Goal: Information Seeking & Learning: Learn about a topic

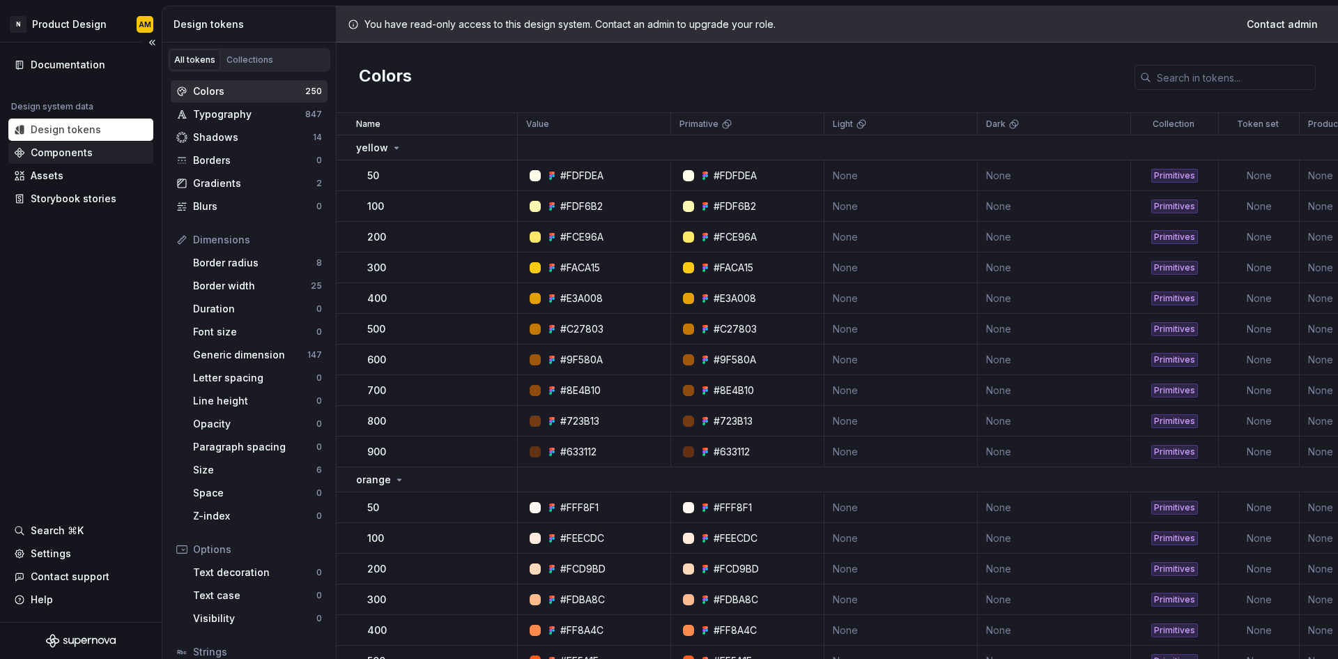
click at [37, 149] on div "Components" at bounding box center [62, 153] width 62 height 14
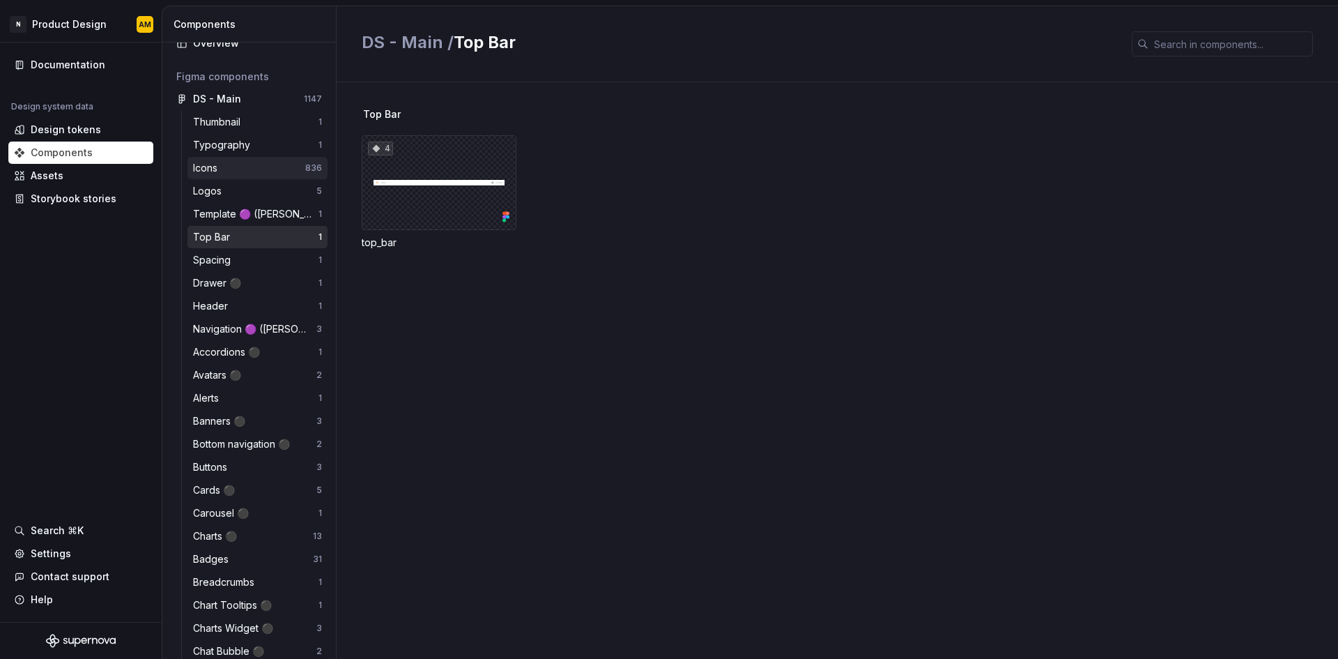
scroll to position [70, 0]
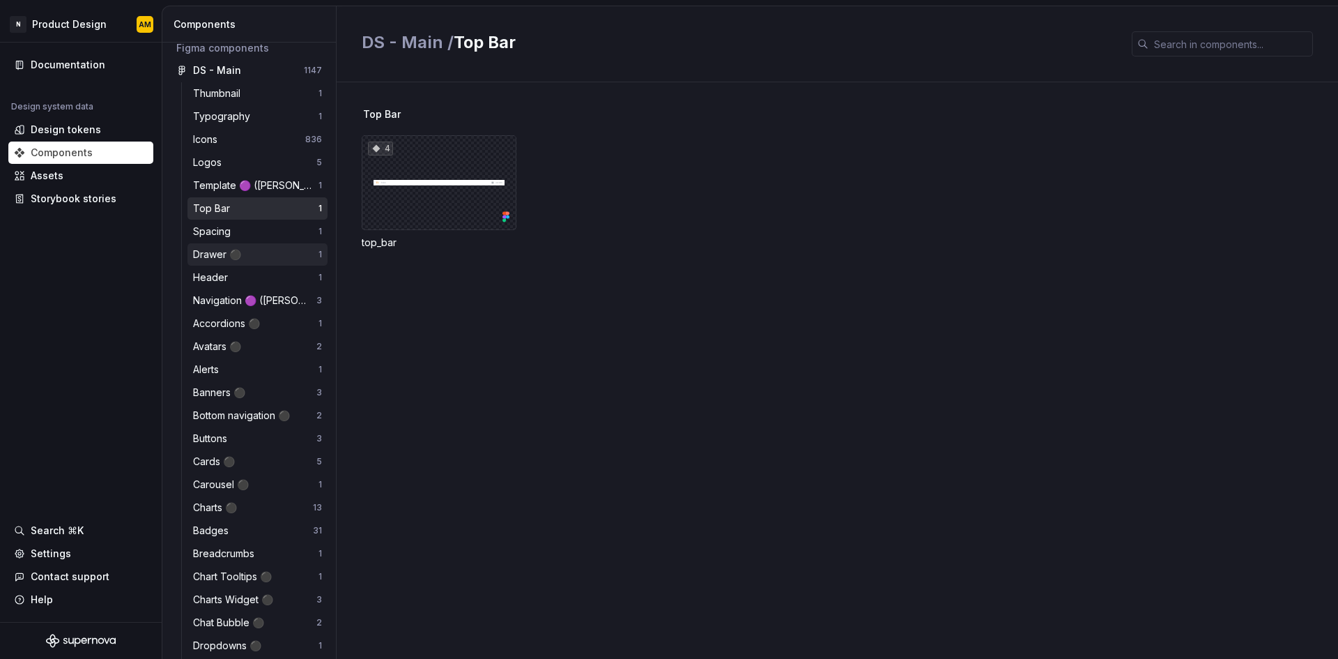
click at [249, 253] on div "Drawer ⚫️" at bounding box center [255, 254] width 125 height 14
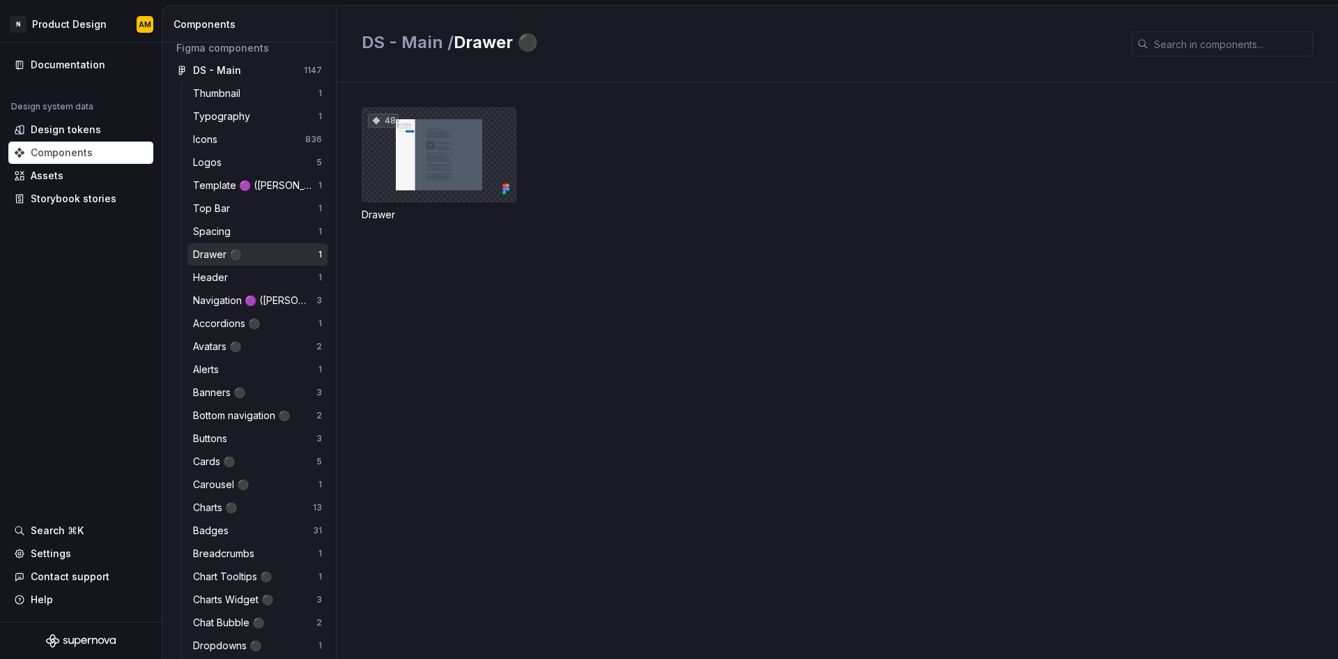
click at [428, 167] on div "48" at bounding box center [439, 154] width 155 height 95
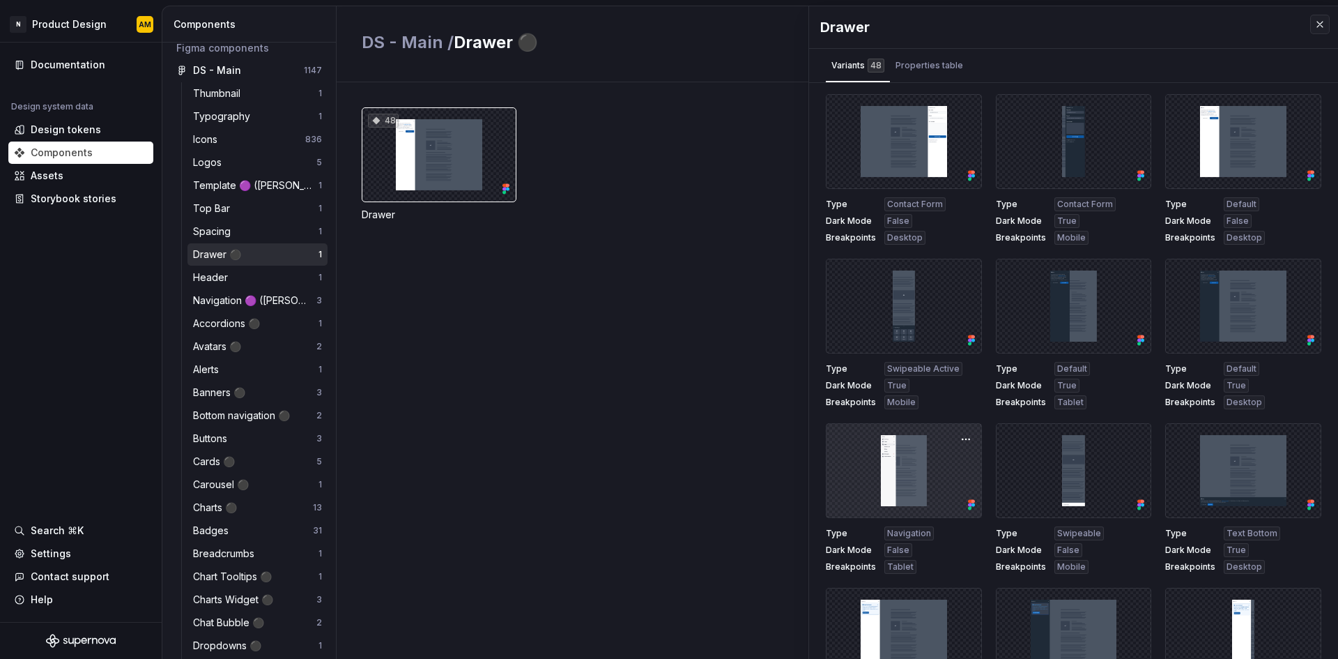
click at [889, 491] on div at bounding box center [904, 470] width 156 height 95
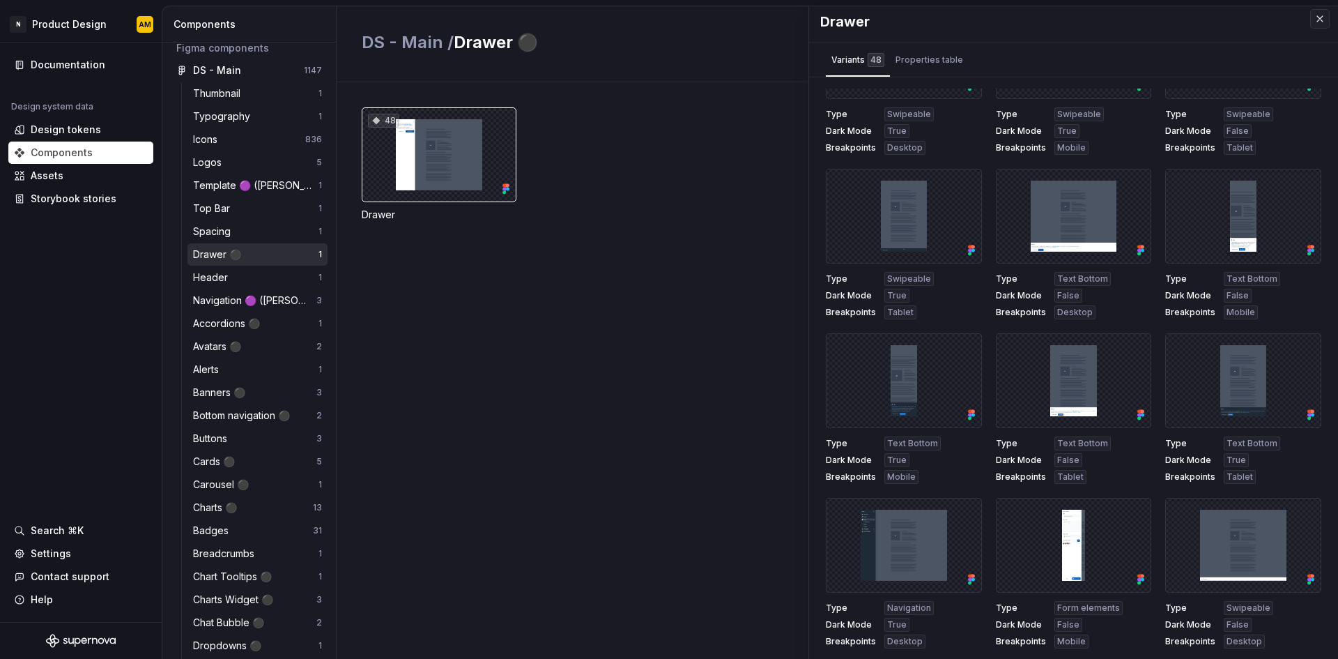
scroll to position [6, 0]
click at [262, 332] on div "Accordions ⚫️ 1" at bounding box center [257, 323] width 140 height 22
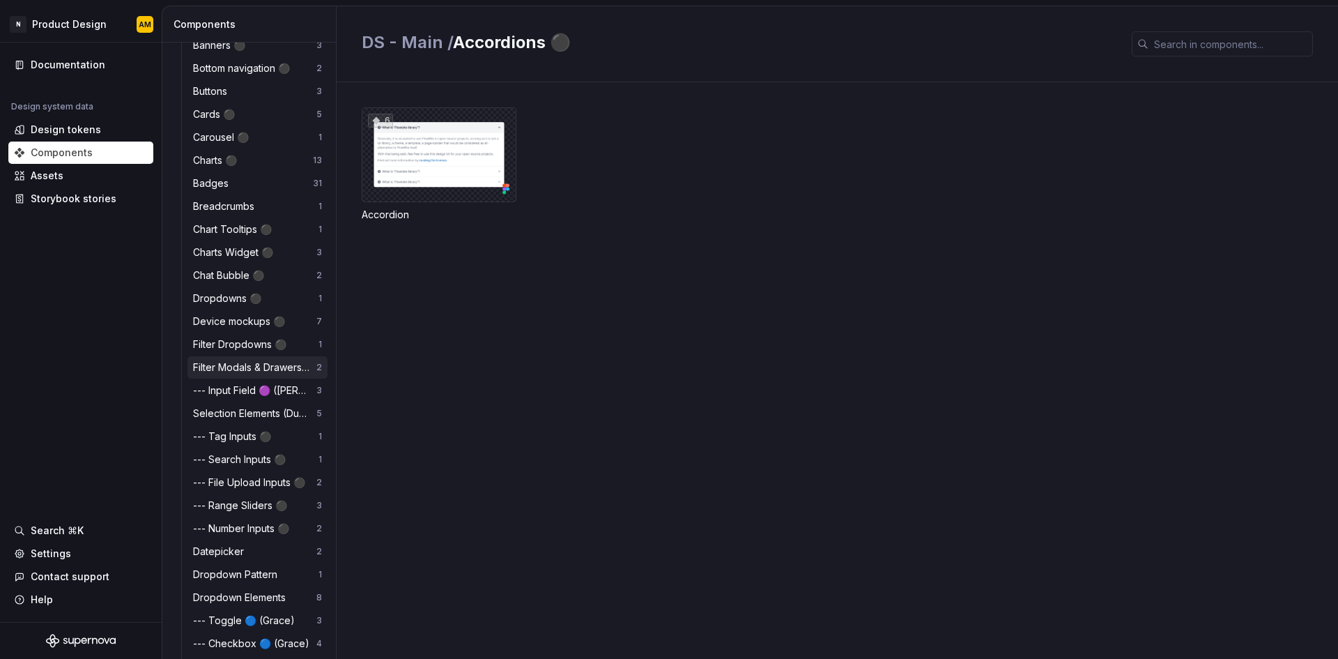
scroll to position [418, 0]
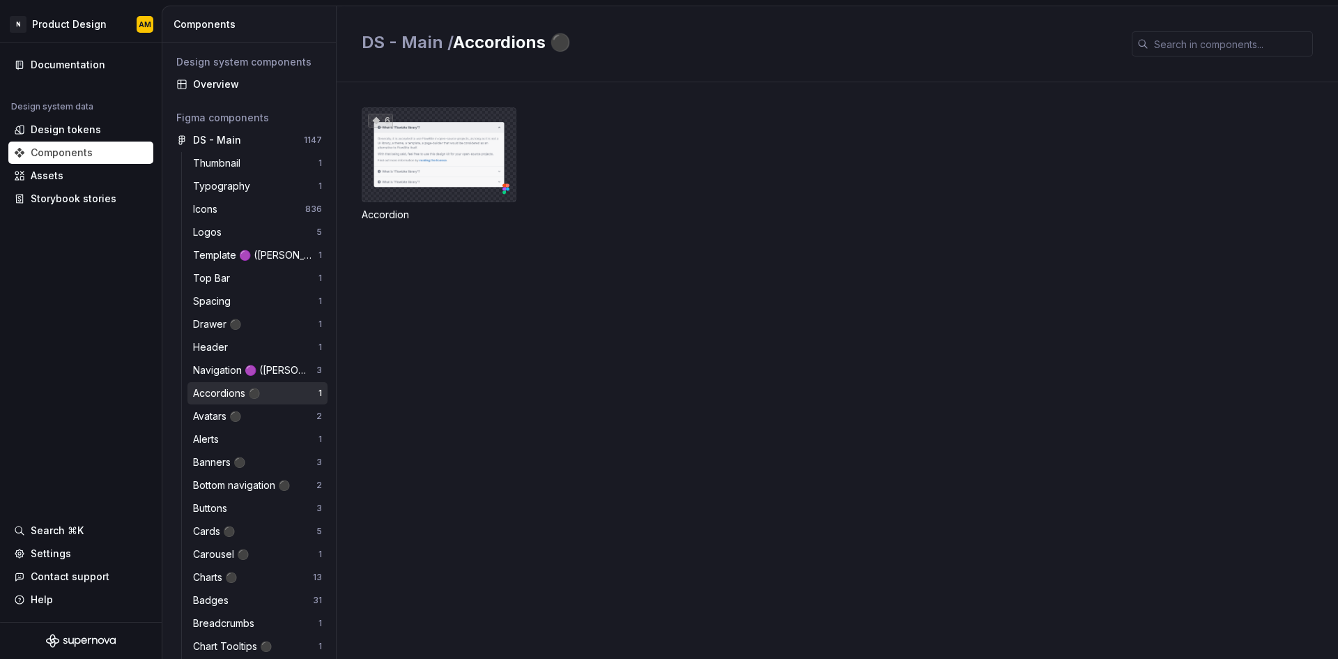
click at [457, 165] on div "6" at bounding box center [439, 154] width 155 height 95
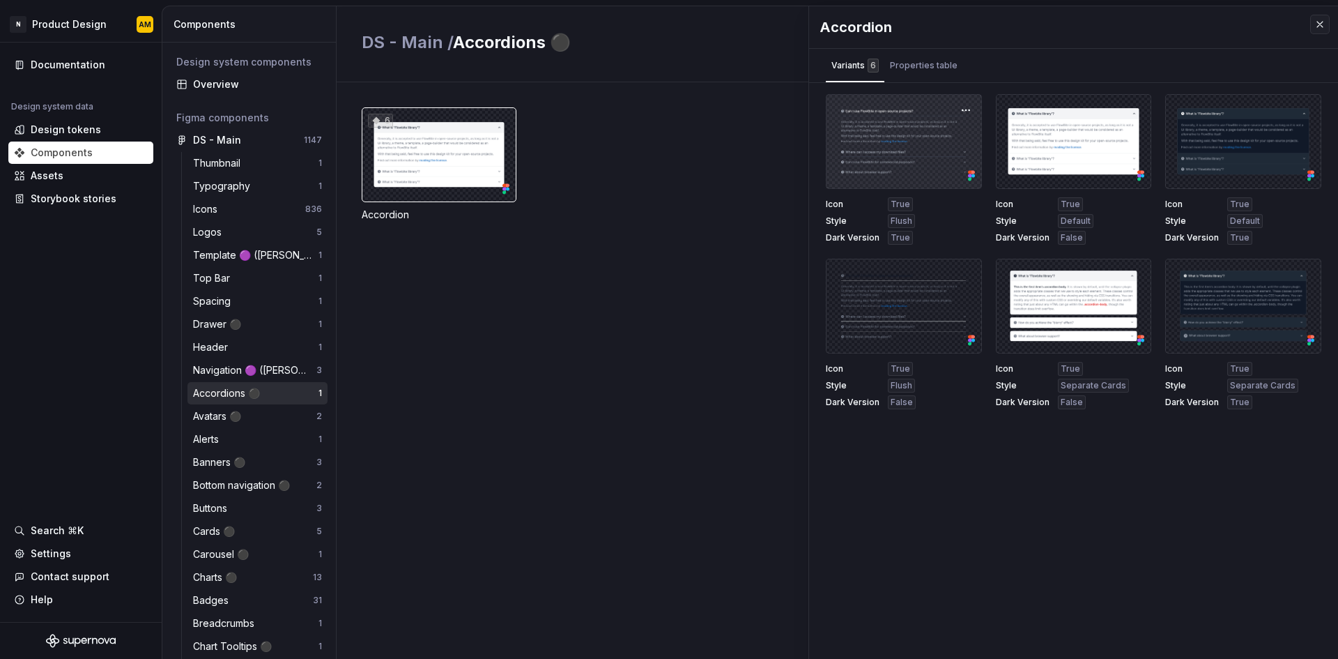
click at [907, 153] on div at bounding box center [904, 141] width 156 height 95
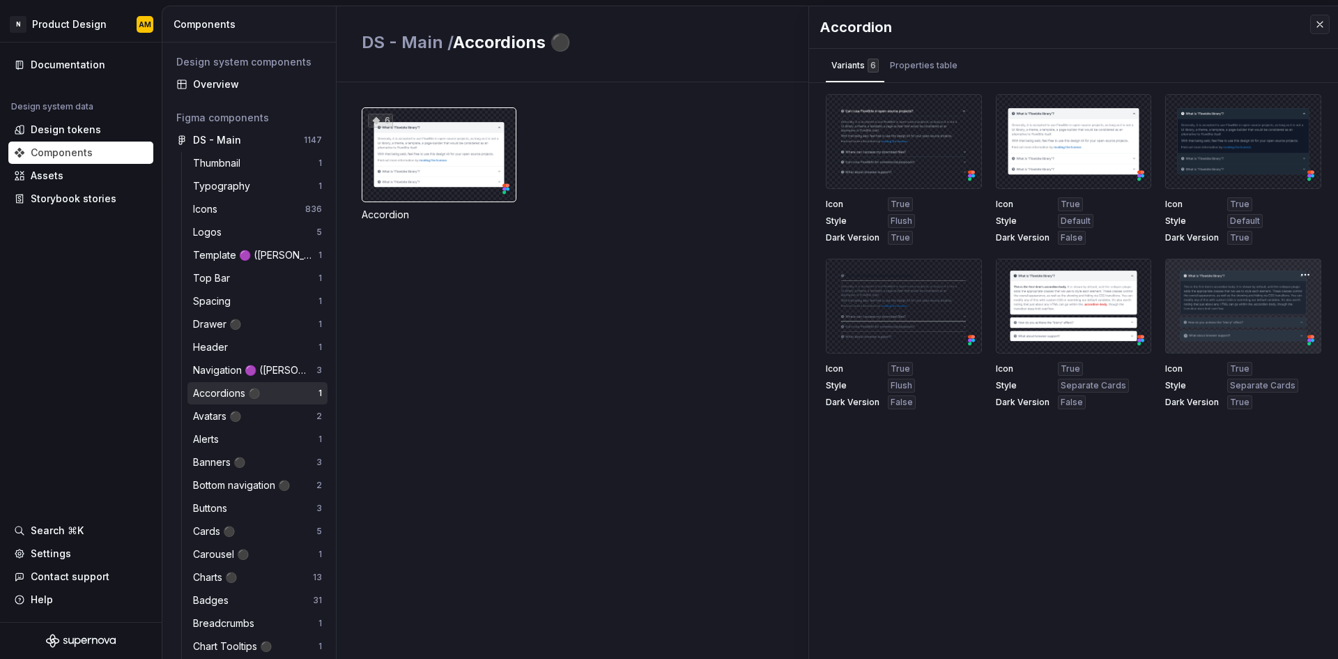
click at [1239, 319] on div at bounding box center [1243, 306] width 156 height 95
click at [1094, 327] on div at bounding box center [1074, 306] width 156 height 95
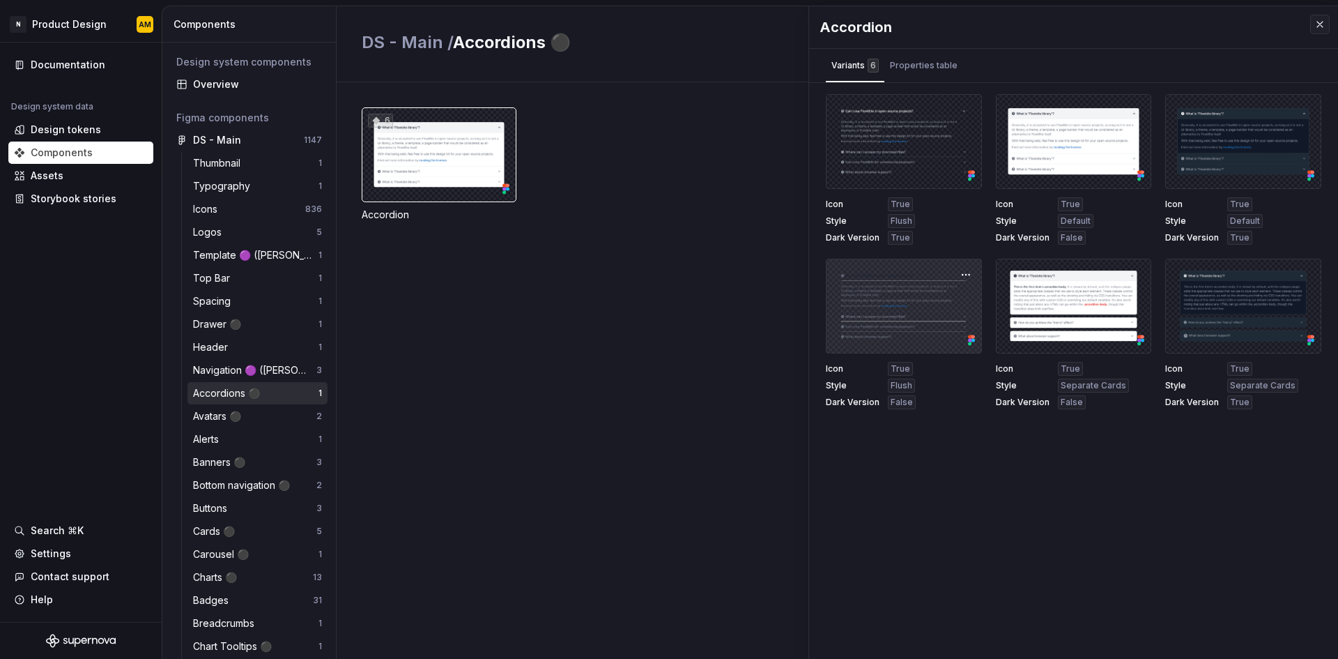
click at [876, 330] on div at bounding box center [904, 306] width 156 height 95
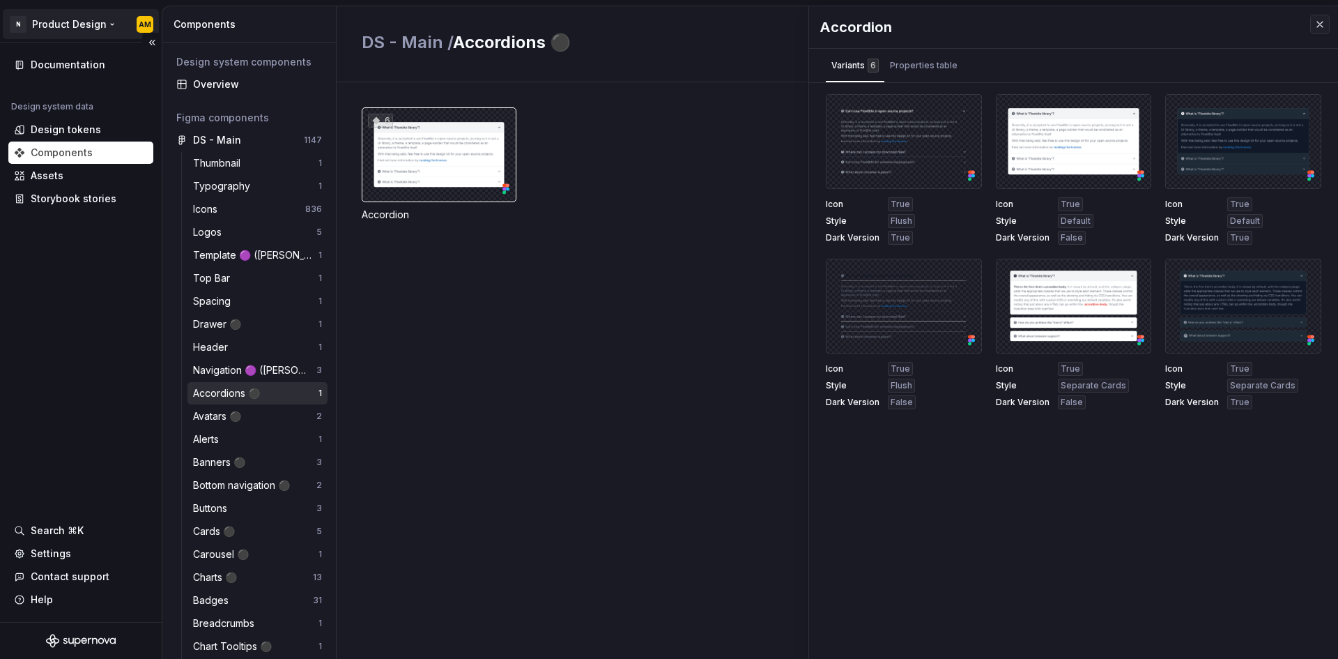
click at [86, 26] on html "N Product Design AM Documentation Design system data Design tokens Components A…" at bounding box center [669, 329] width 1338 height 659
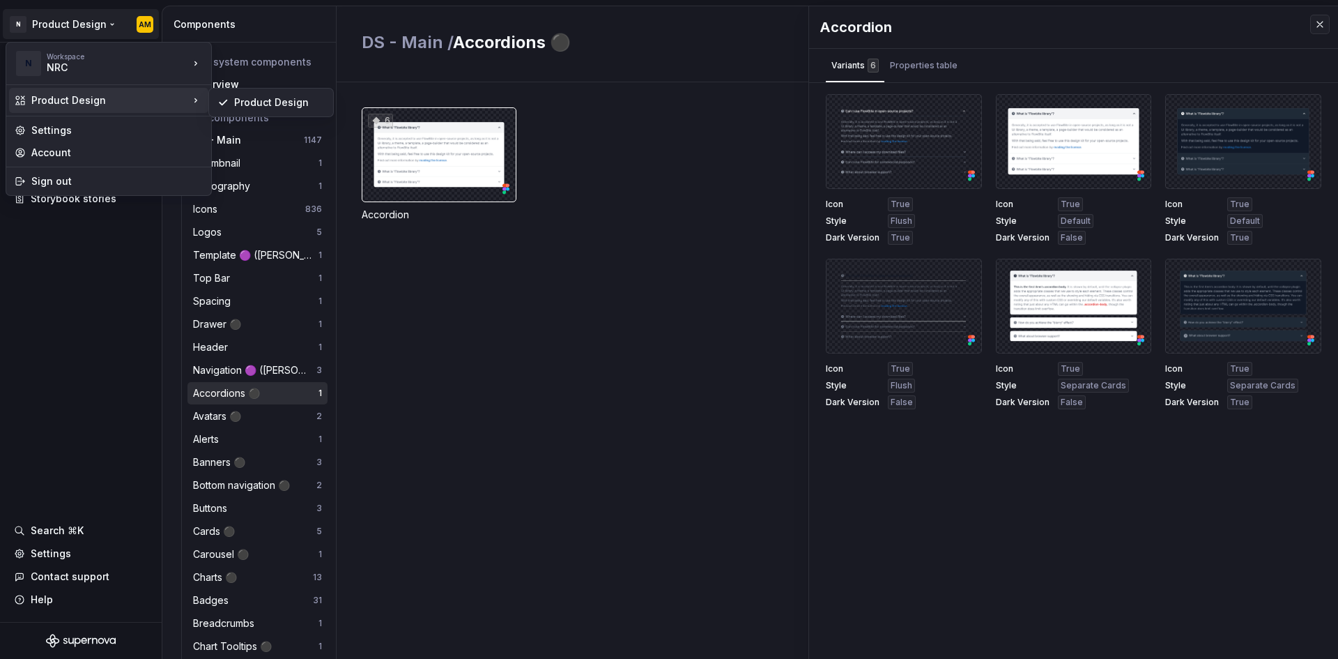
click at [652, 135] on html "N Product Design AM Documentation Design system data Design tokens Components A…" at bounding box center [669, 329] width 1338 height 659
